Goal: Task Accomplishment & Management: Use online tool/utility

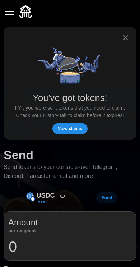
click at [77, 128] on span "View claims" at bounding box center [70, 129] width 24 height 10
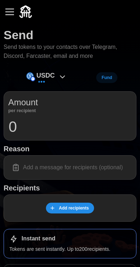
click at [77, 128] on input "0" at bounding box center [70, 127] width 124 height 18
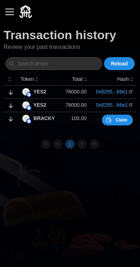
click at [124, 120] on span "Claim" at bounding box center [122, 120] width 12 height 10
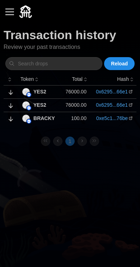
click at [102, 144] on div "1" at bounding box center [70, 141] width 133 height 9
click at [10, 12] on div "button" at bounding box center [9, 12] width 9 height 1
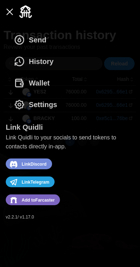
click at [59, 77] on button "Wallet" at bounding box center [34, 83] width 56 height 22
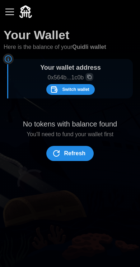
click at [78, 89] on span "Switch wallet" at bounding box center [75, 90] width 27 height 10
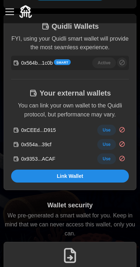
scroll to position [150, 0]
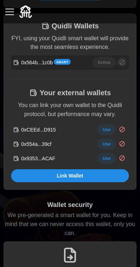
click at [105, 155] on span "Use" at bounding box center [107, 159] width 8 height 10
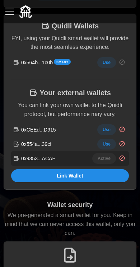
click at [77, 174] on span "Link Wallet" at bounding box center [70, 176] width 26 height 12
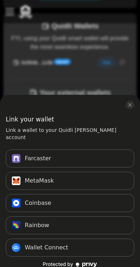
click at [132, 106] on icon "close modal" at bounding box center [130, 105] width 6 height 6
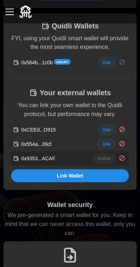
click at [76, 172] on span "Link Wallet" at bounding box center [70, 176] width 26 height 12
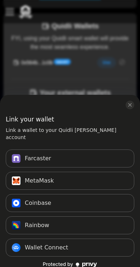
click at [88, 152] on button "Farcaster Connect" at bounding box center [70, 159] width 129 height 18
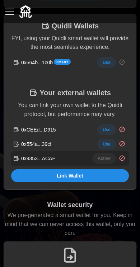
click at [9, 10] on button "button" at bounding box center [10, 12] width 12 height 12
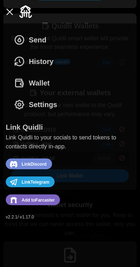
click at [53, 77] on button "Wallet" at bounding box center [34, 83] width 56 height 22
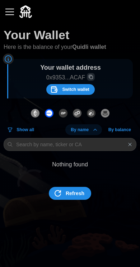
click at [4, 9] on button "button" at bounding box center [10, 12] width 12 height 12
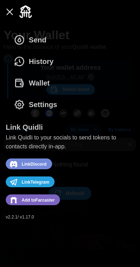
click at [58, 37] on button "Send" at bounding box center [32, 40] width 53 height 22
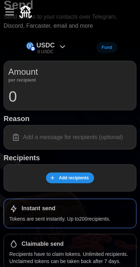
scroll to position [58, 0]
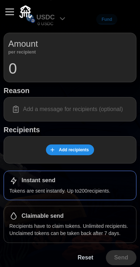
click at [100, 219] on div "Claimable send" at bounding box center [70, 216] width 122 height 9
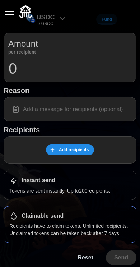
click at [8, 12] on button "button" at bounding box center [10, 12] width 12 height 12
